Goal: Navigation & Orientation: Find specific page/section

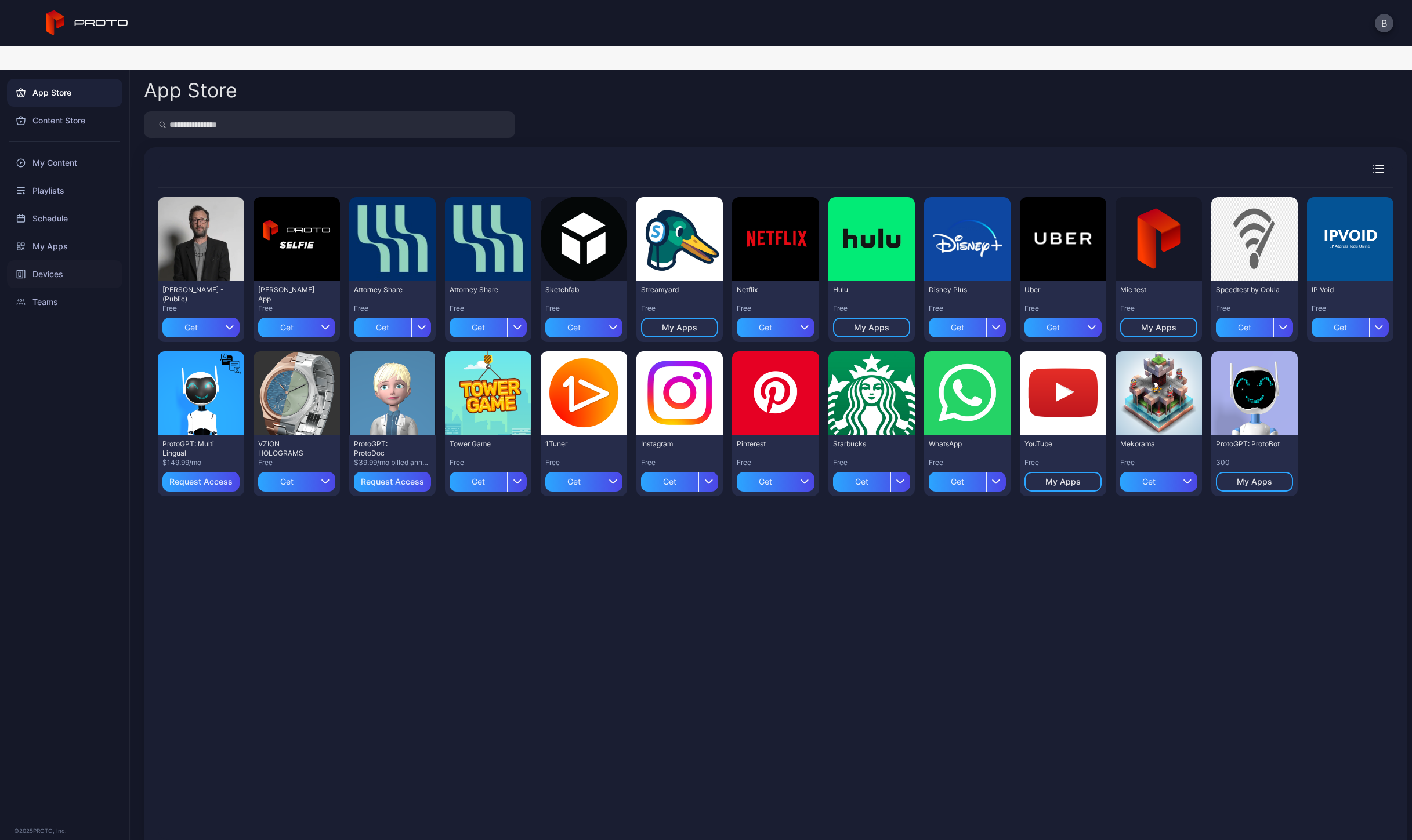
click at [82, 260] on div "Devices" at bounding box center [64, 274] width 115 height 27
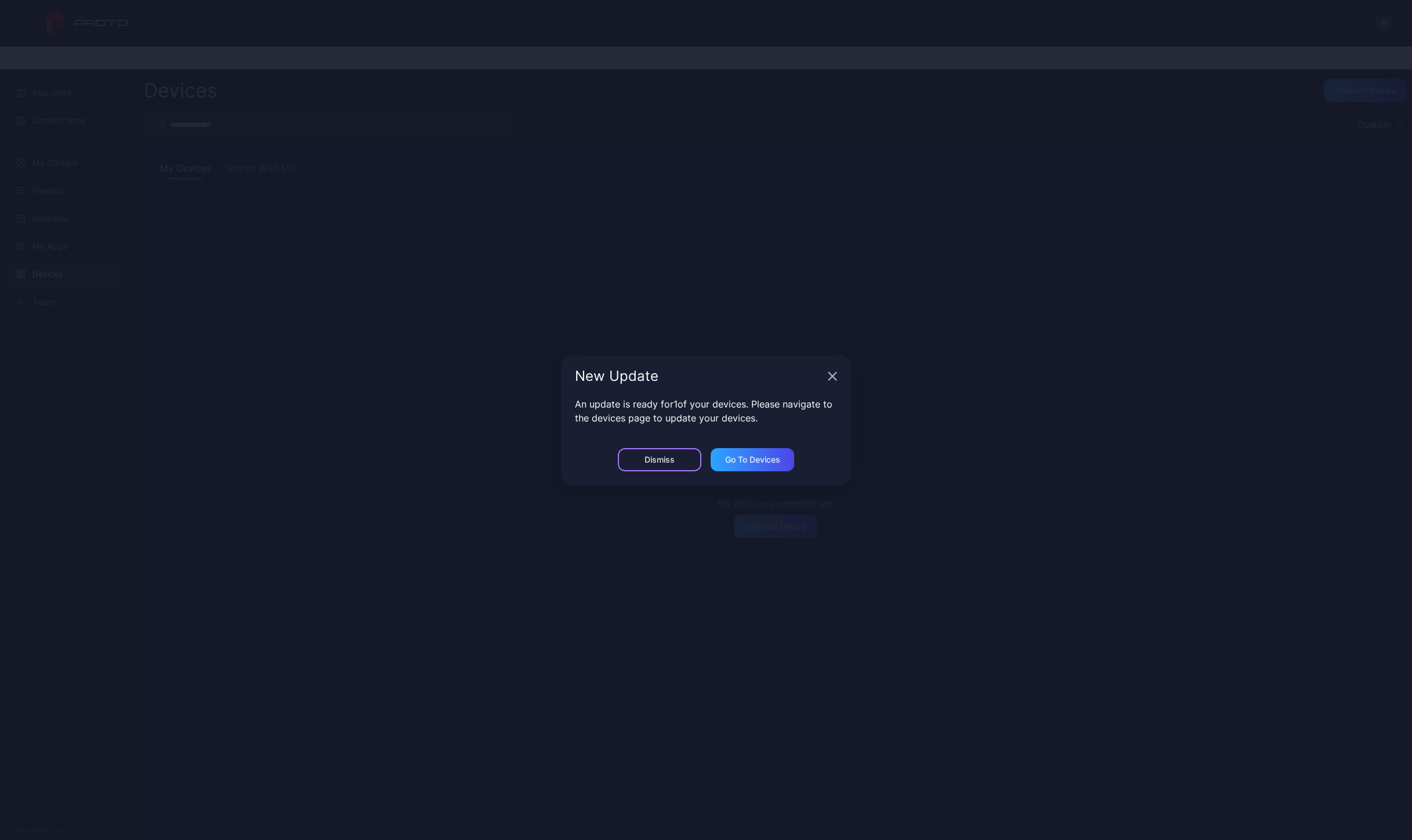
click at [652, 453] on div "Dismiss" at bounding box center [659, 460] width 83 height 23
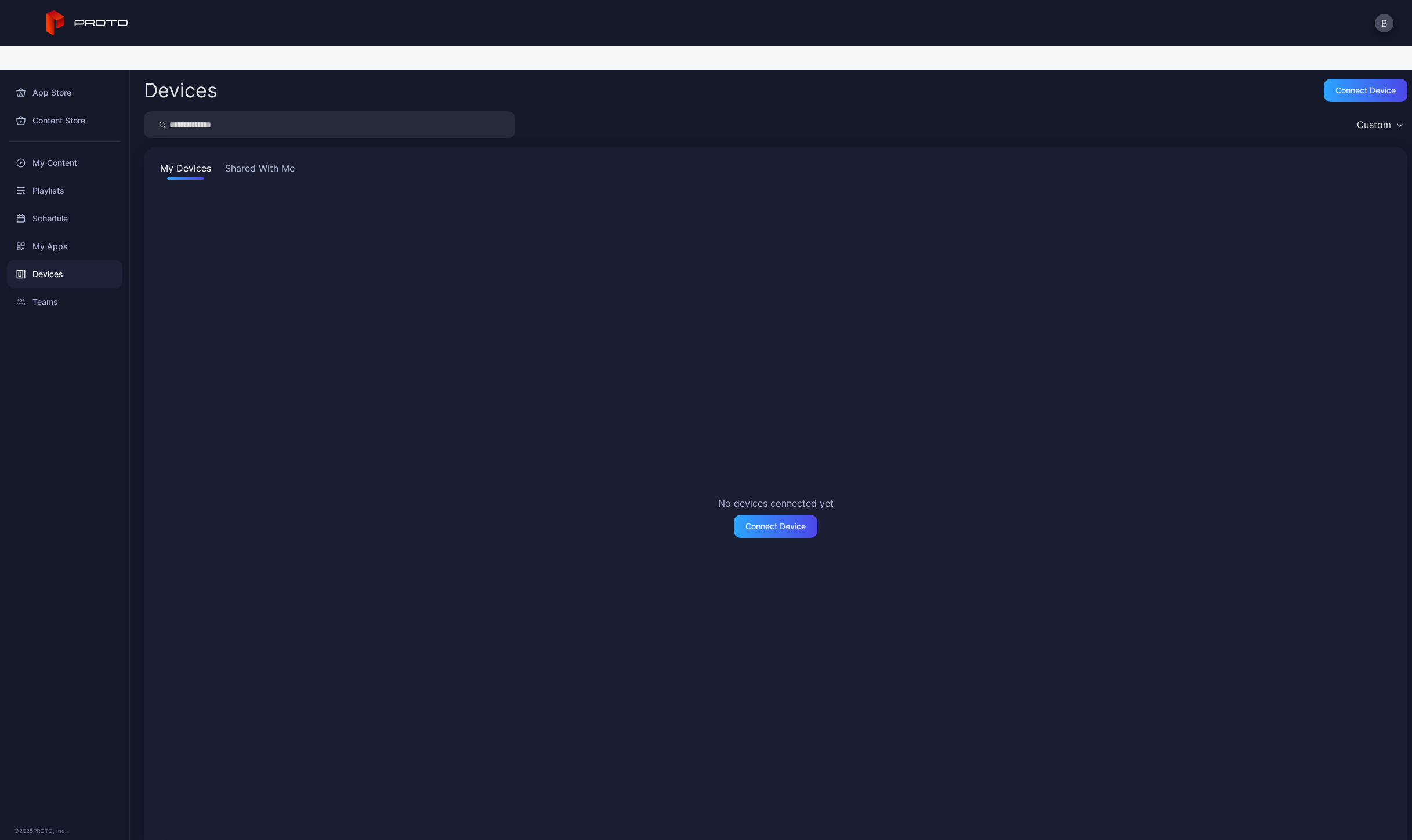
click at [261, 161] on button "Shared With Me" at bounding box center [260, 171] width 74 height 19
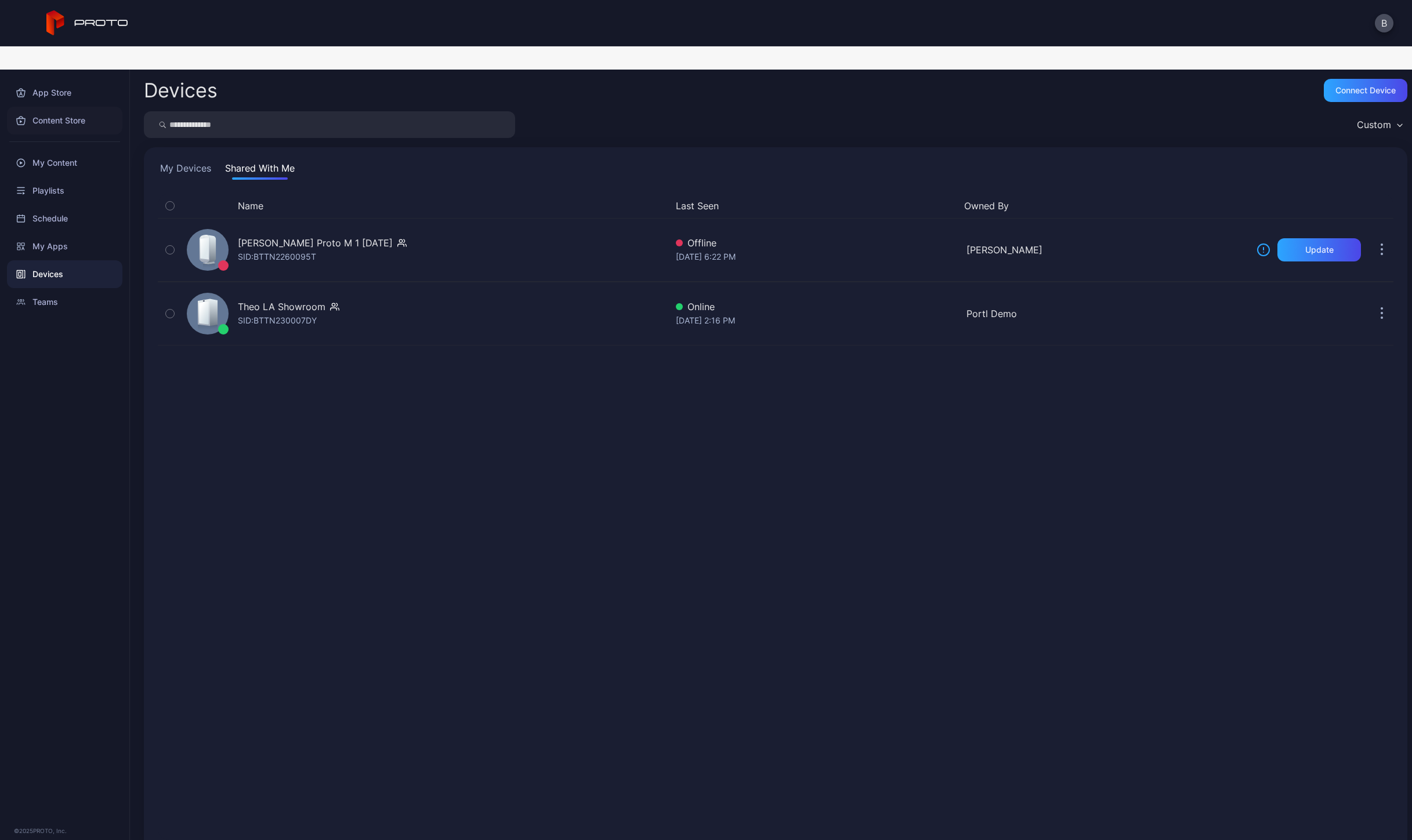
click at [62, 107] on div "Content Store" at bounding box center [64, 120] width 115 height 27
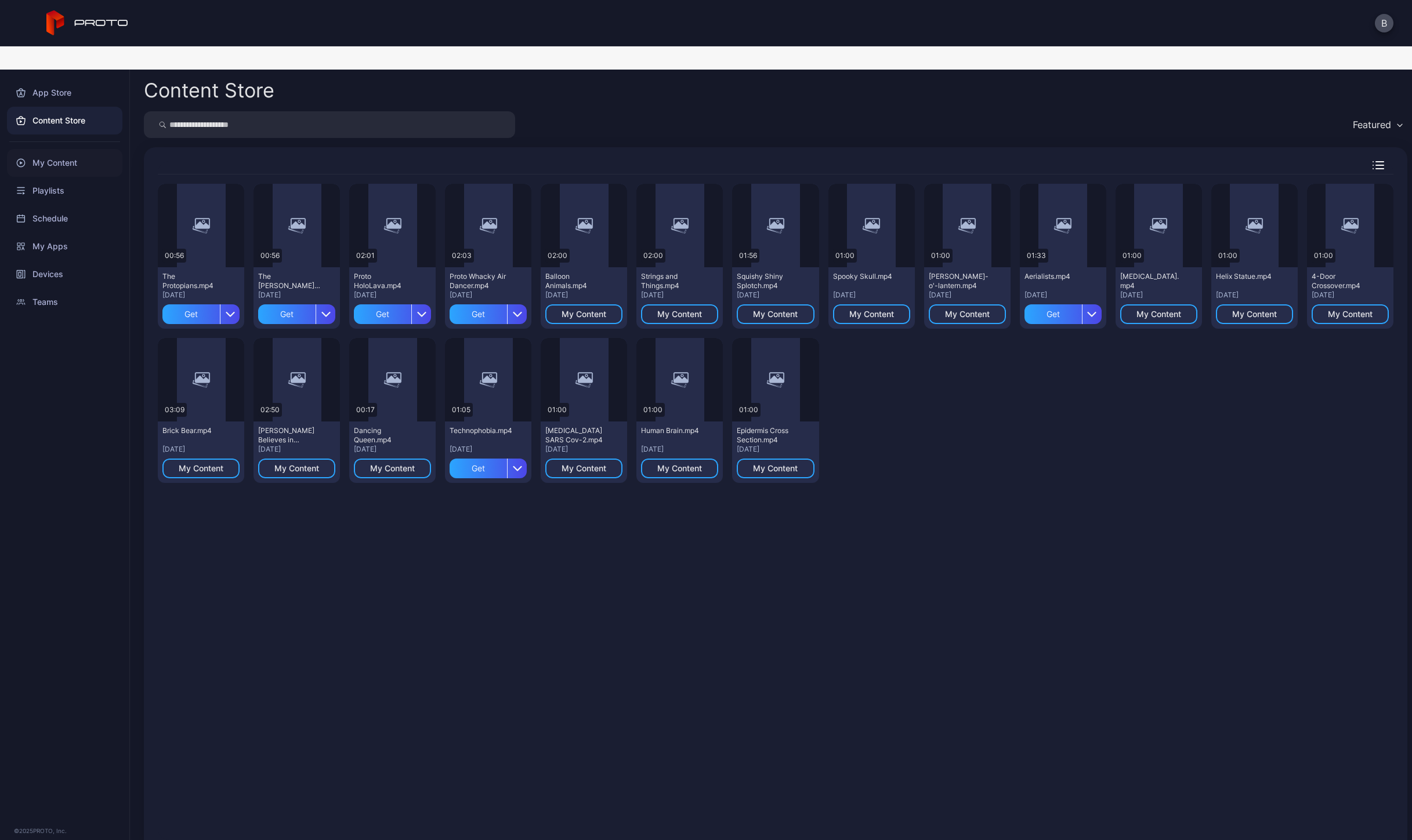
click at [62, 149] on div "My Content" at bounding box center [64, 162] width 115 height 27
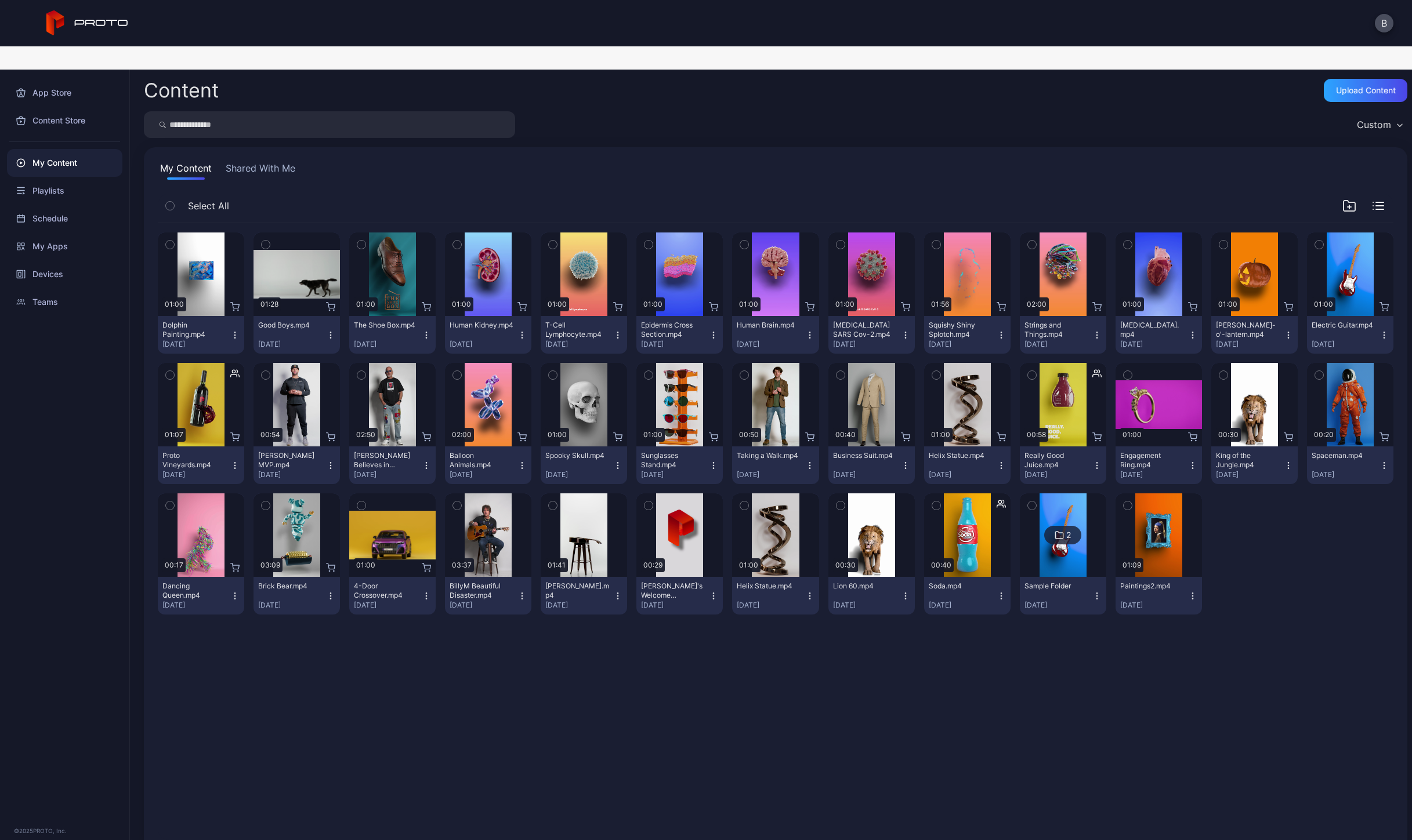
click at [639, 680] on div "Preview 01:00 Dolphin Painting.mp4 [DATE] Preview 01:28 Good Boys.mp4 [DATE] Pr…" at bounding box center [775, 532] width 1254 height 636
